Goal: Check status: Check status

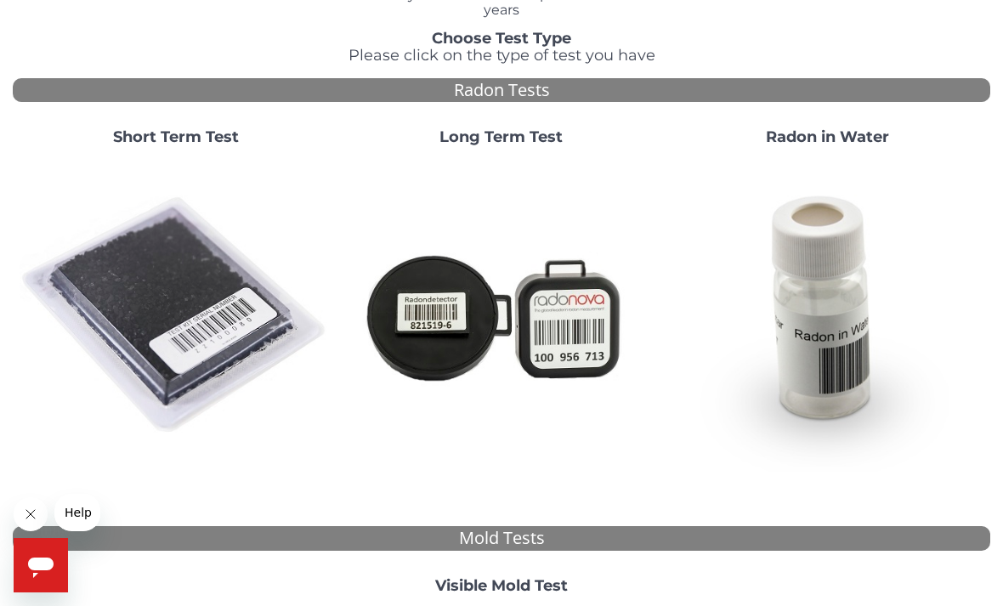
scroll to position [117, 0]
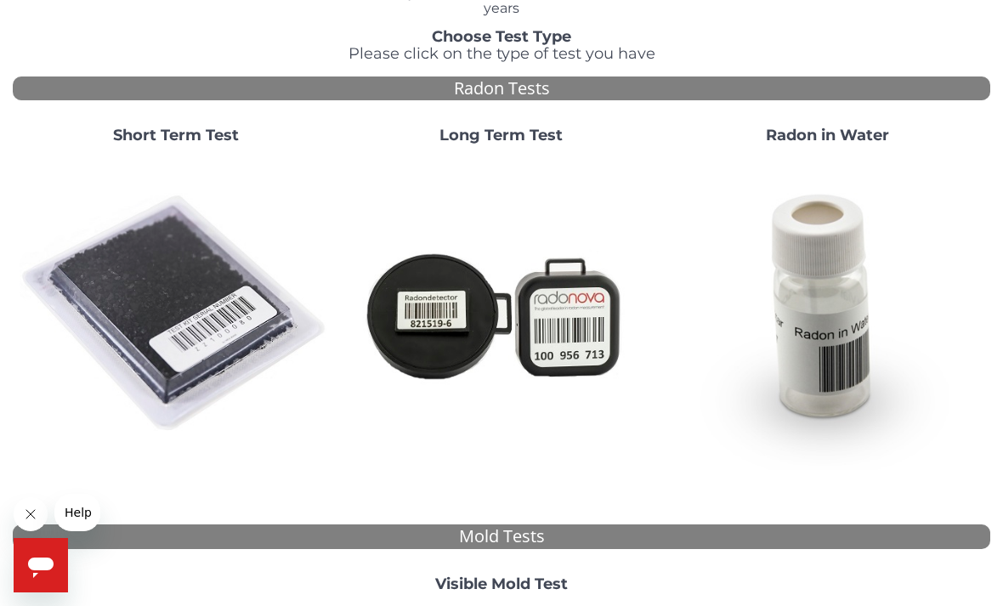
click at [179, 140] on strong "Short Term Test" at bounding box center [176, 135] width 126 height 19
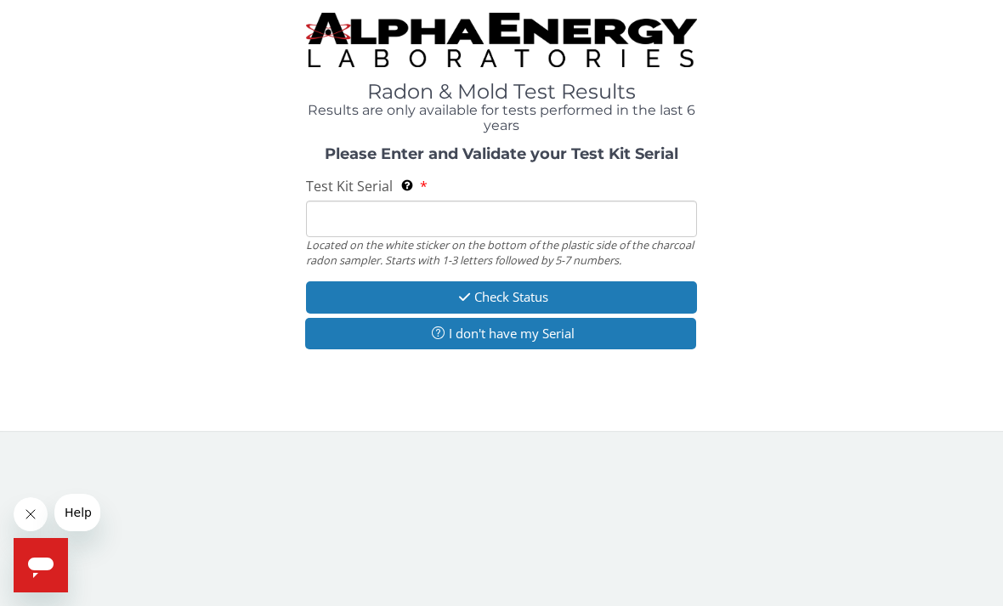
scroll to position [0, 0]
click at [364, 212] on input "Test Kit Serial Located on the white sticker on the bottom of the plastic side …" at bounding box center [501, 219] width 391 height 37
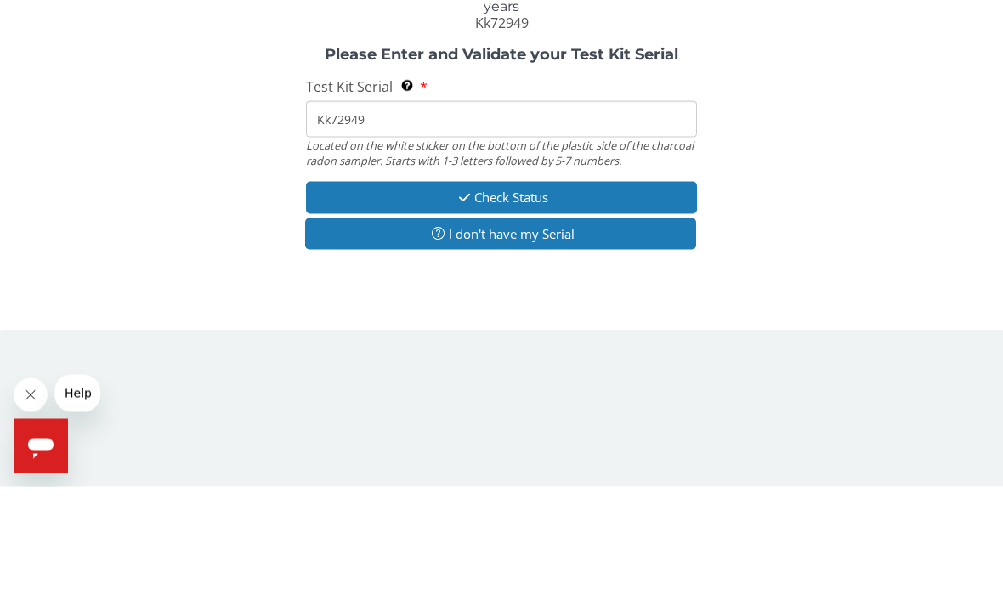
type input "Kk72949"
click at [545, 301] on button "Check Status" at bounding box center [501, 316] width 391 height 31
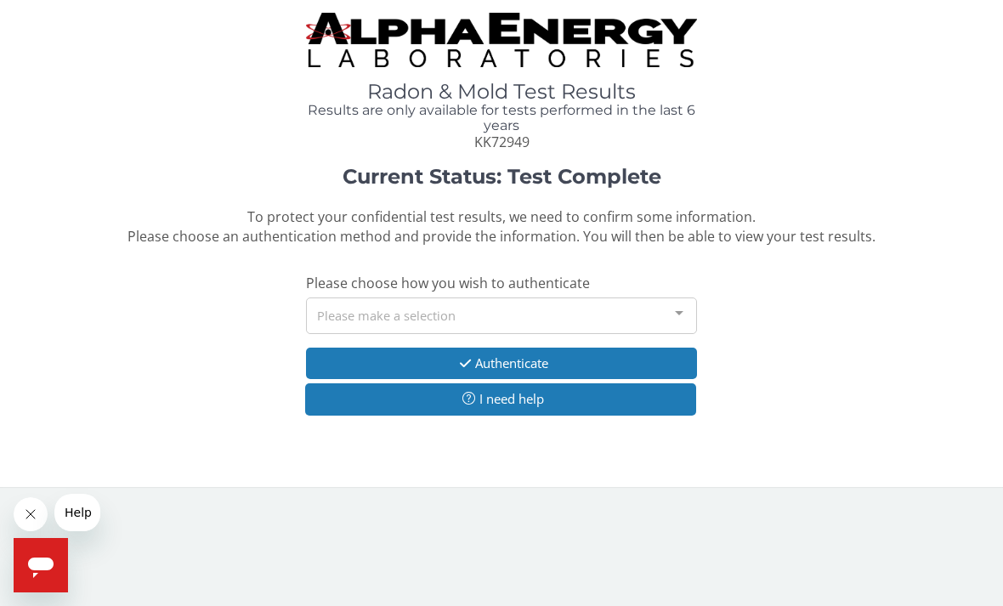
click at [628, 307] on div "Please make a selection" at bounding box center [501, 316] width 391 height 37
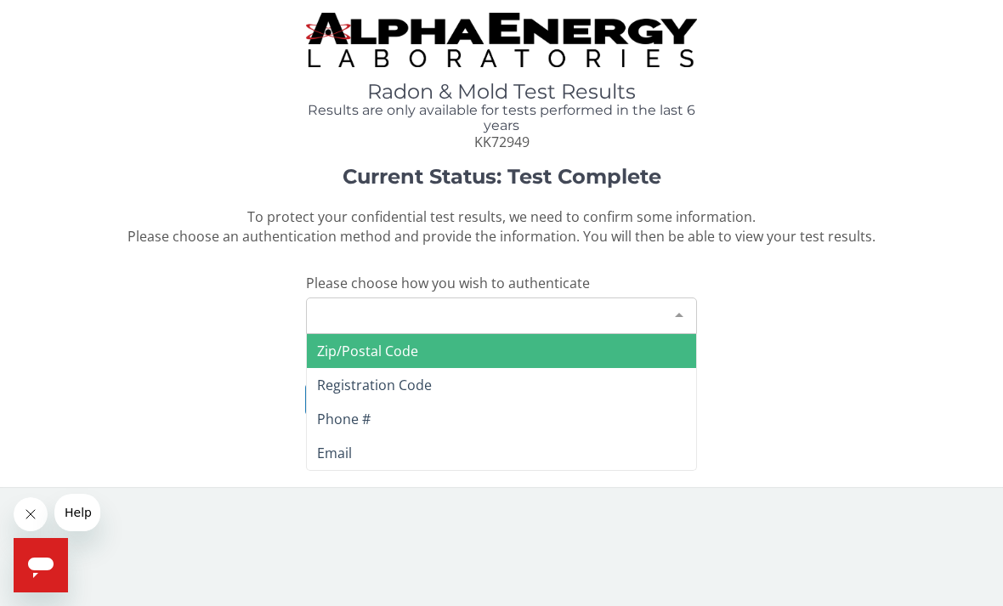
click at [365, 298] on div "Please make a selection" at bounding box center [501, 316] width 391 height 37
click at [366, 313] on div "Please make a selection" at bounding box center [501, 316] width 391 height 37
click at [397, 342] on span "Zip/Postal Code" at bounding box center [367, 351] width 101 height 19
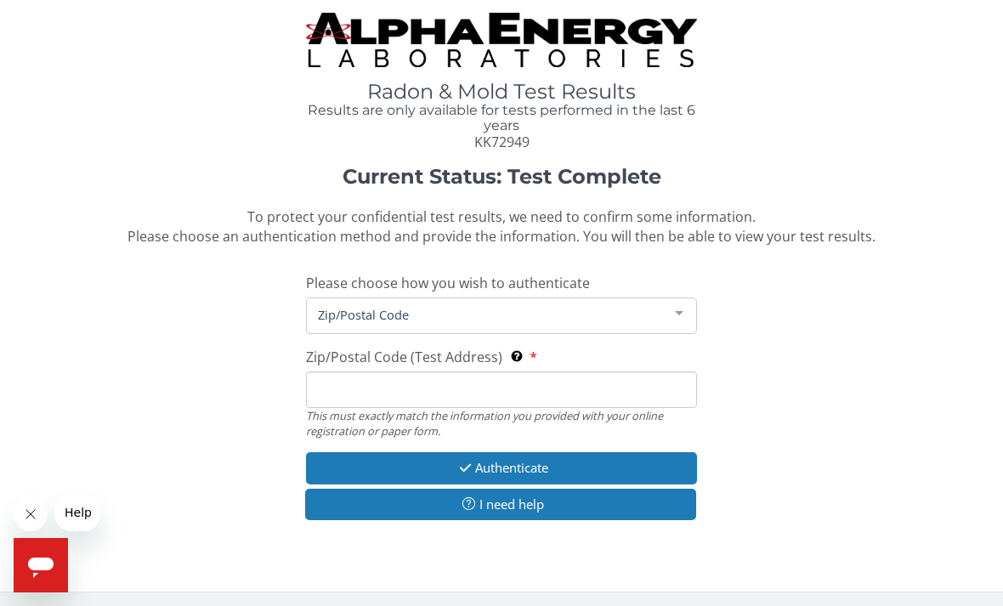
click at [389, 383] on input "Zip/Postal Code (Test Address) This must exactly match the information you prov…" at bounding box center [501, 389] width 391 height 37
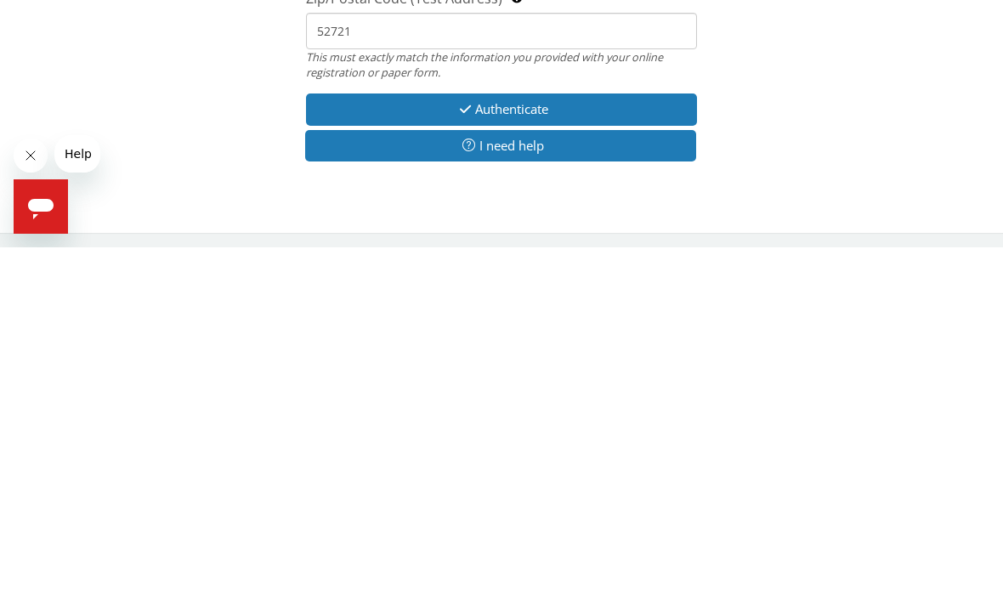
type input "52721"
click at [553, 452] on button "Authenticate" at bounding box center [501, 467] width 391 height 31
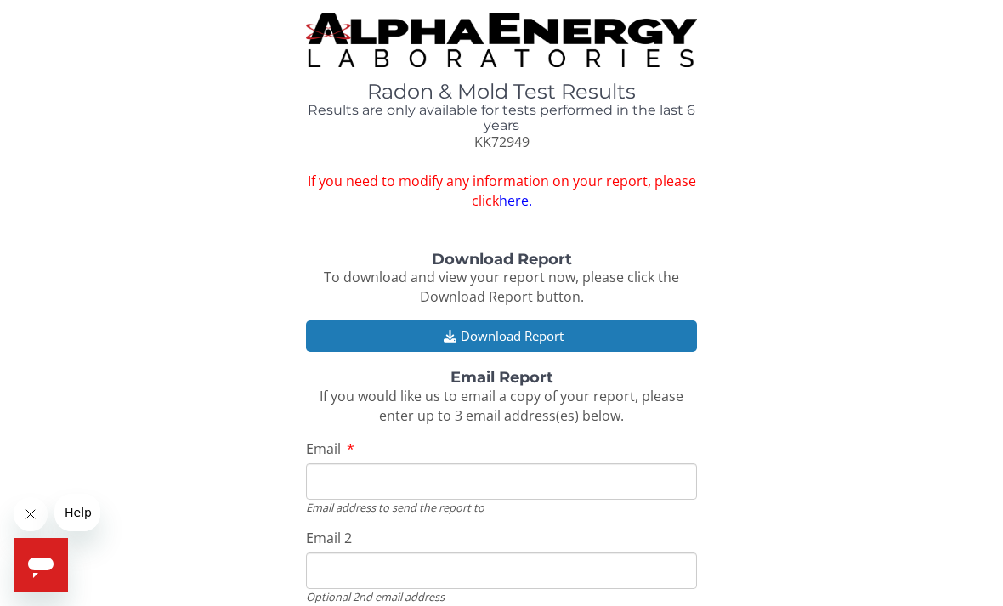
click at [554, 328] on button "Download Report" at bounding box center [501, 335] width 391 height 31
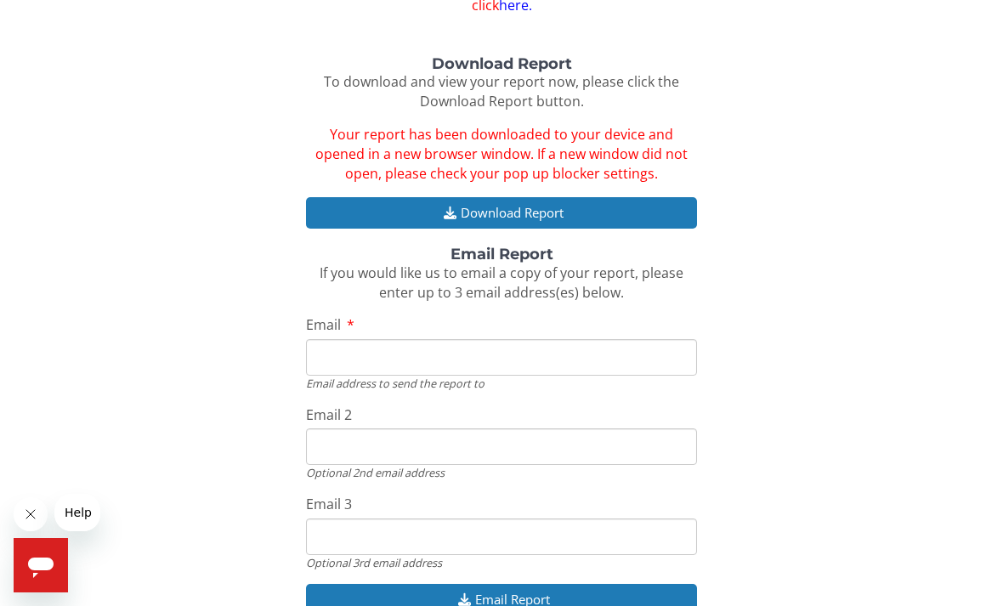
scroll to position [198, 0]
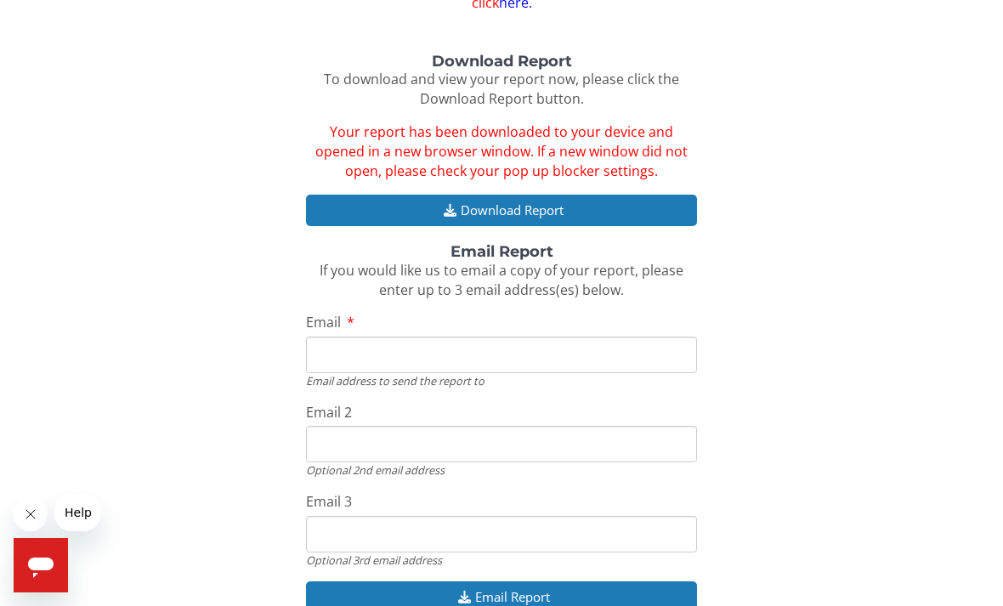
click at [338, 338] on input "Email" at bounding box center [501, 355] width 391 height 37
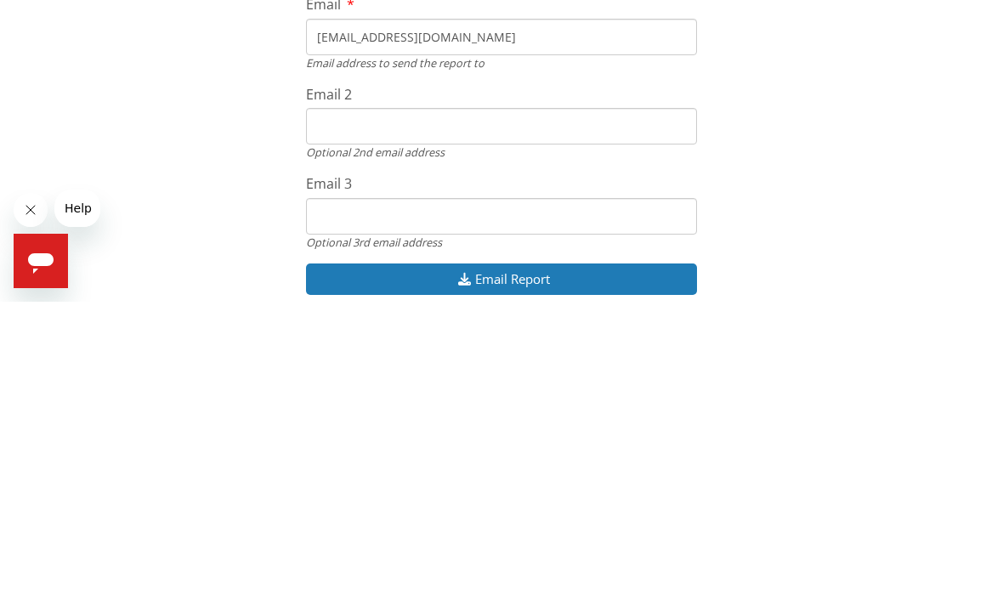
scroll to position [252, 0]
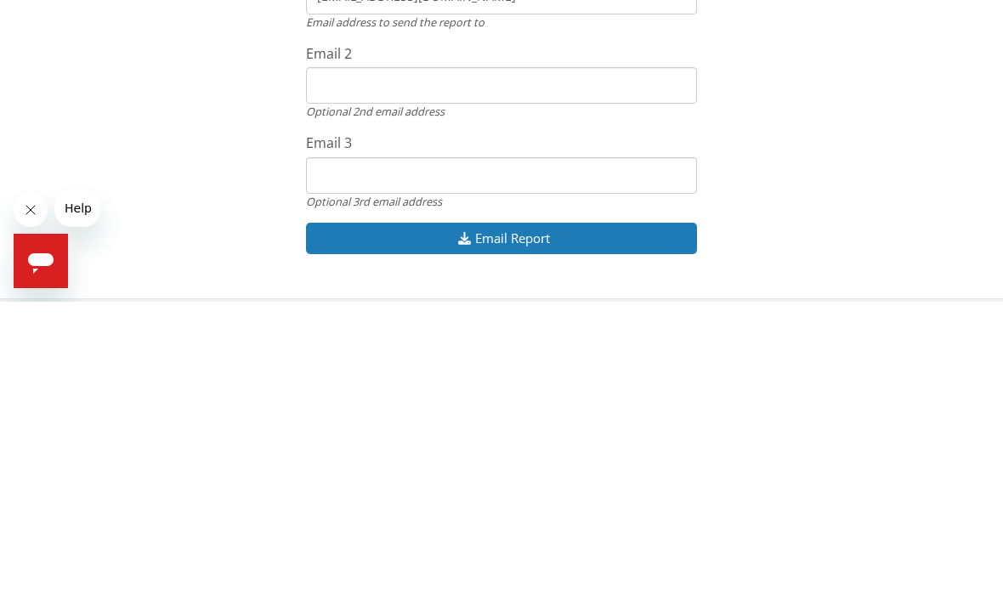
type input "Sdbentrott@fbcom.net"
click at [513, 527] on button "Email Report" at bounding box center [501, 542] width 391 height 31
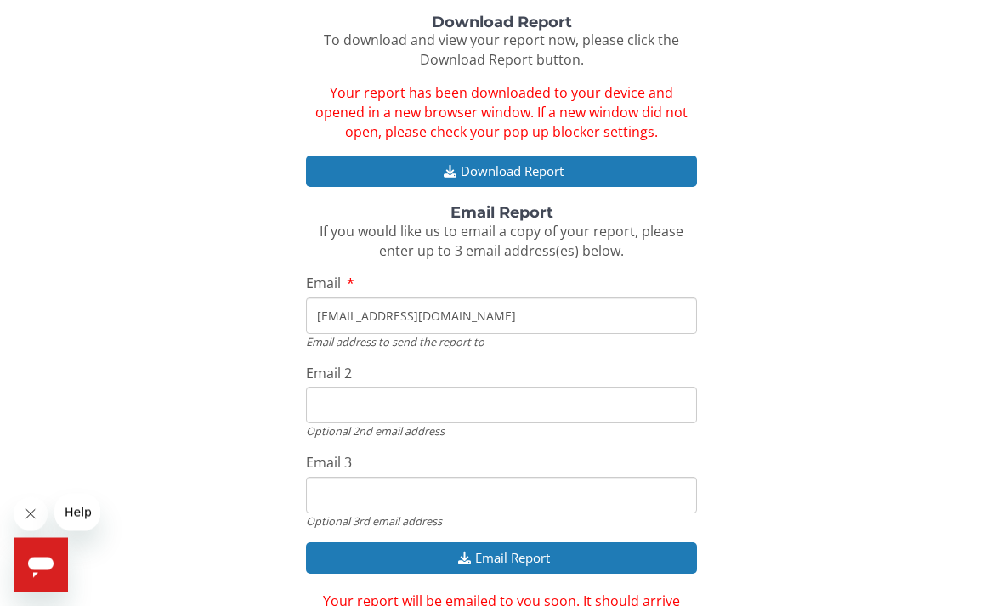
scroll to position [273, 0]
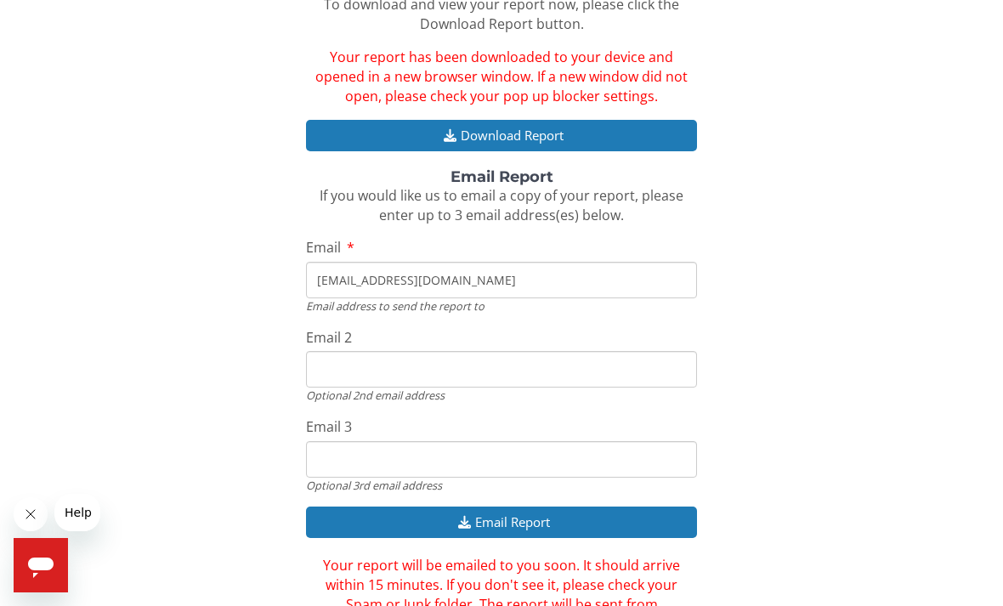
click at [496, 513] on button "Email Report" at bounding box center [501, 522] width 391 height 31
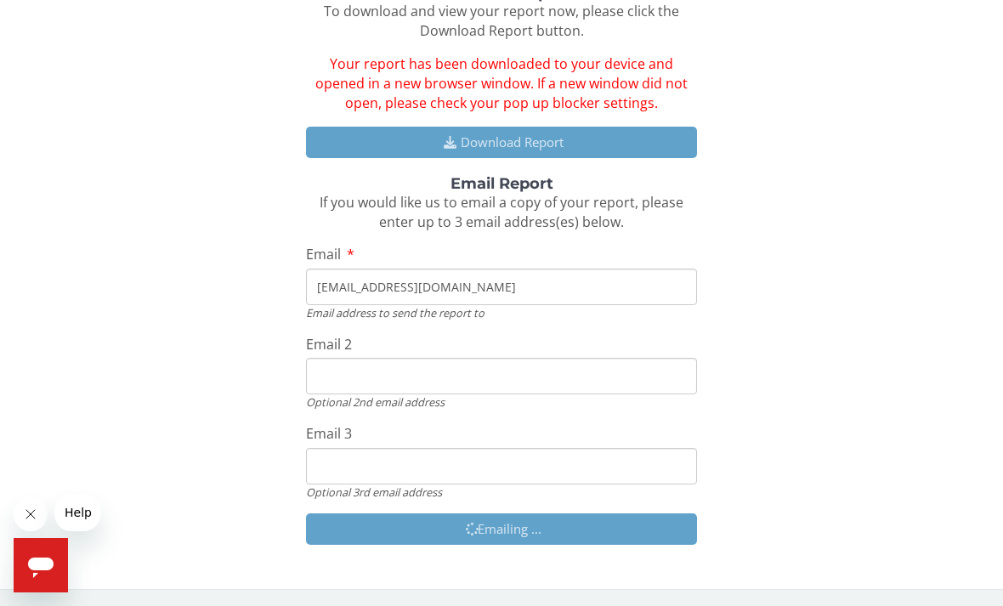
scroll to position [198, 0]
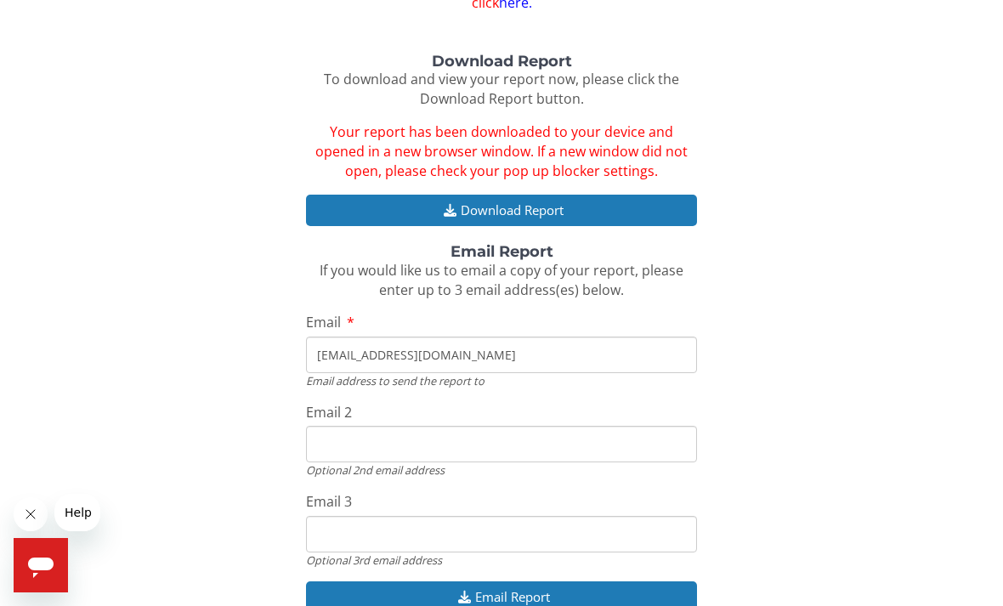
click at [516, 585] on button "Email Report" at bounding box center [501, 596] width 391 height 31
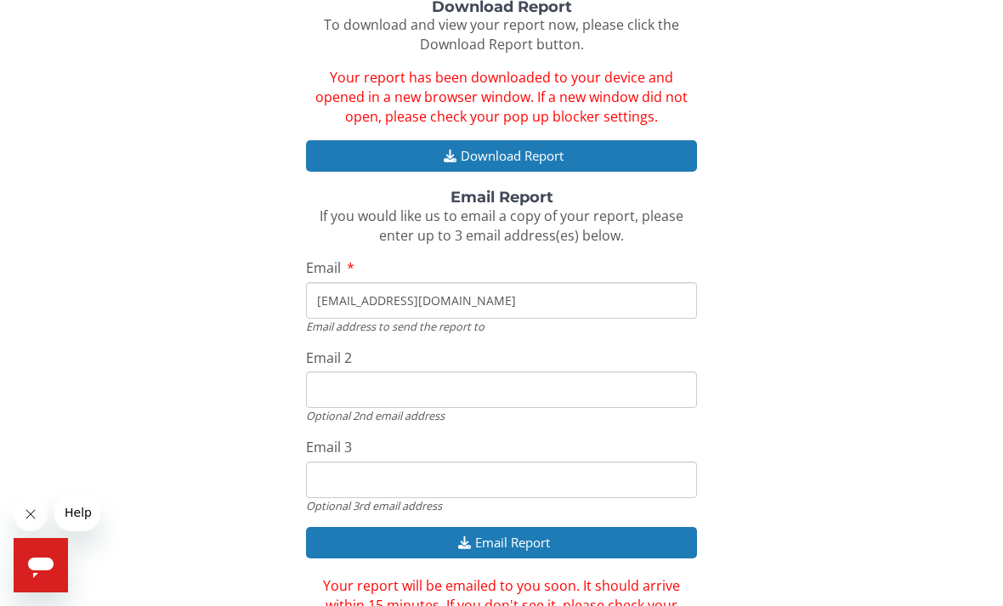
scroll to position [273, 0]
